Goal: Navigation & Orientation: Find specific page/section

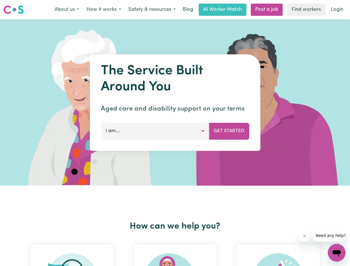
click at [67, 10] on button "About us" at bounding box center [67, 10] width 32 height 12
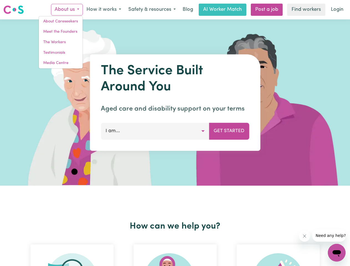
click at [103, 10] on button "How it works" at bounding box center [104, 10] width 42 height 12
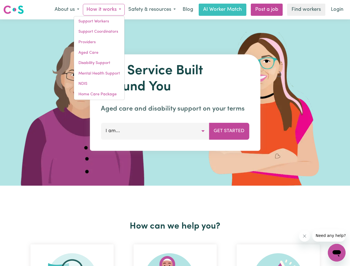
click at [152, 10] on button "Safety & resources" at bounding box center [152, 10] width 55 height 12
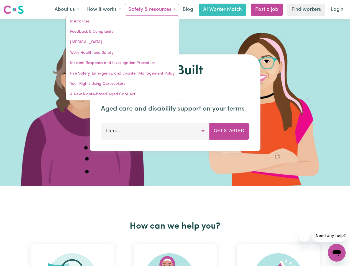
click at [155, 131] on button "I am..." at bounding box center [155, 131] width 108 height 17
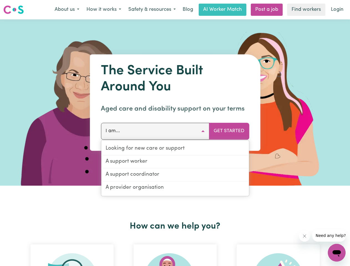
click at [229, 131] on button "Get Started" at bounding box center [229, 131] width 40 height 17
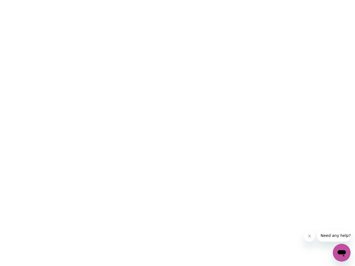
click at [175, 0] on html at bounding box center [177, 0] width 355 height 0
click at [278, 0] on html at bounding box center [177, 0] width 355 height 0
